Goal: Check status

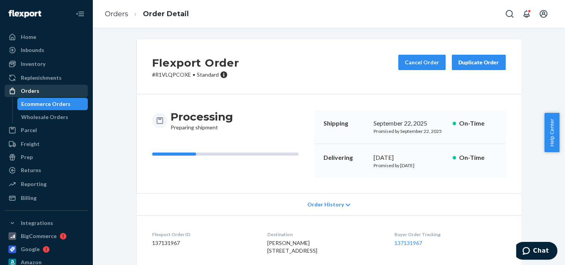
click at [25, 92] on div "Orders" at bounding box center [30, 91] width 18 height 8
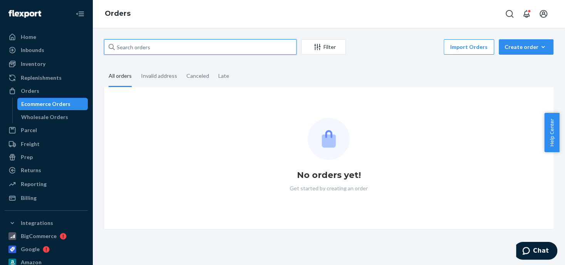
click at [164, 49] on input "text" at bounding box center [200, 46] width 193 height 15
paste input "[PERSON_NAME]"
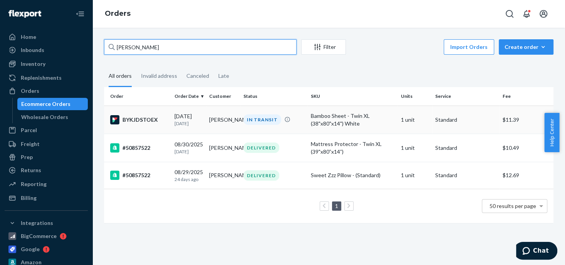
type input "[PERSON_NAME]"
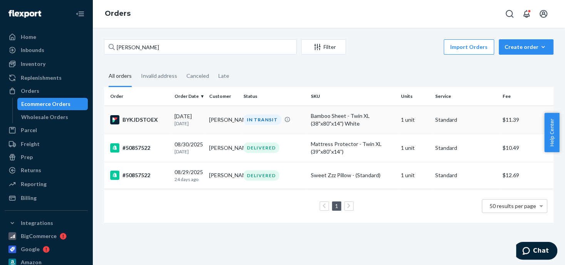
click at [263, 120] on div "IN TRANSIT" at bounding box center [262, 119] width 38 height 10
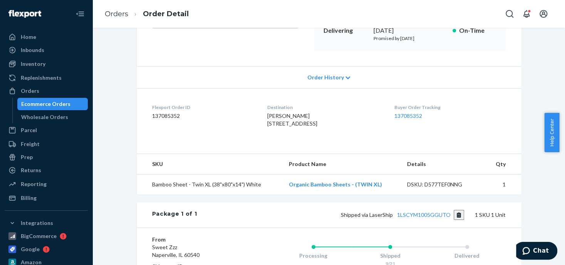
scroll to position [154, 0]
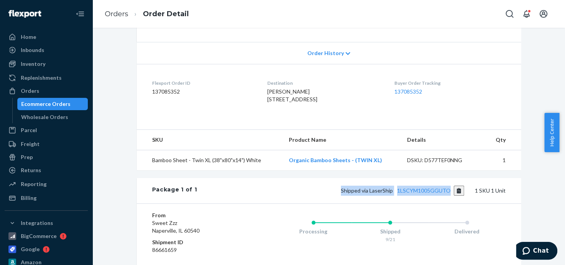
drag, startPoint x: 325, startPoint y: 203, endPoint x: 450, endPoint y: 210, distance: 124.6
click at [450, 203] on div "Package 1 of 1 Shipped via LaserShip 1LSCYM1005GGUTO 1 SKU 1 Unit" at bounding box center [329, 190] width 384 height 25
copy span "Shipped via LaserShip 1LSCYM1005GGUTO"
click at [32, 93] on div "Orders" at bounding box center [30, 91] width 18 height 8
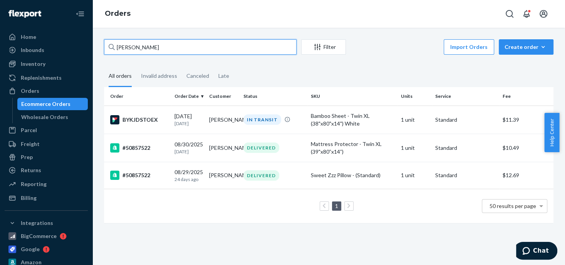
drag, startPoint x: 161, startPoint y: 42, endPoint x: 119, endPoint y: 49, distance: 42.9
click at [118, 49] on input "[PERSON_NAME]" at bounding box center [200, 46] width 193 height 15
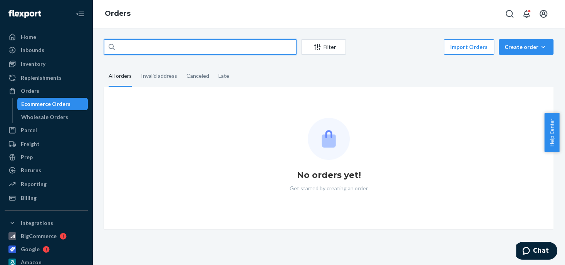
paste input "Mo Ca"
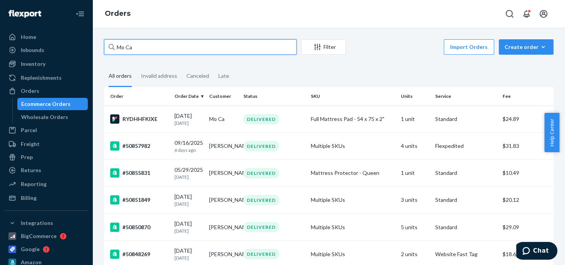
type input "Mo Ca"
